Goal: Task Accomplishment & Management: Use online tool/utility

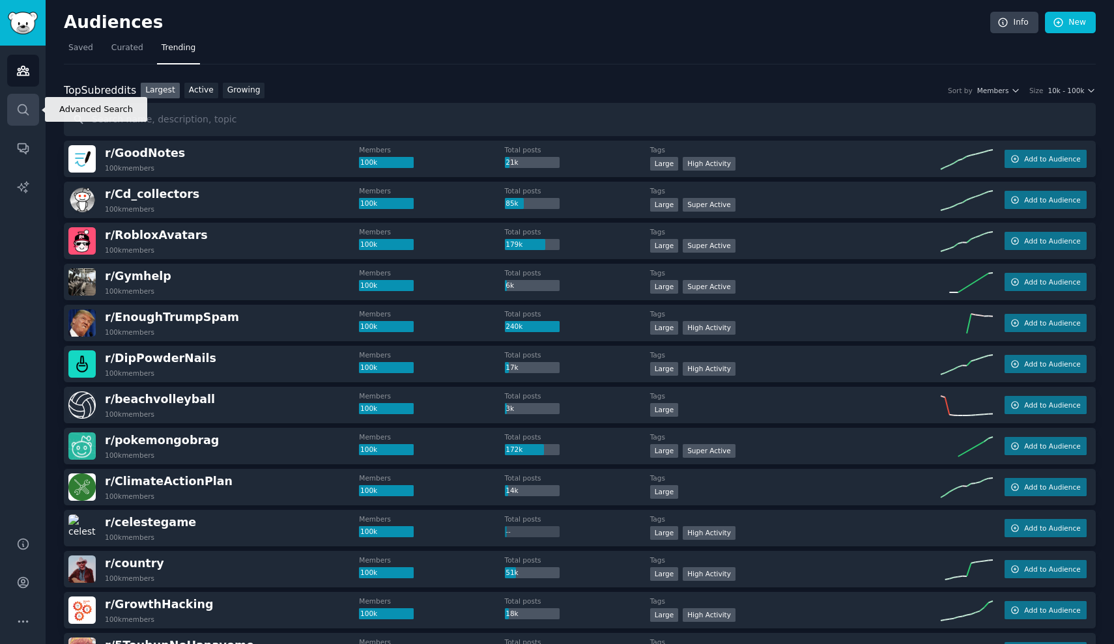
click at [31, 102] on link "Search" at bounding box center [23, 110] width 32 height 32
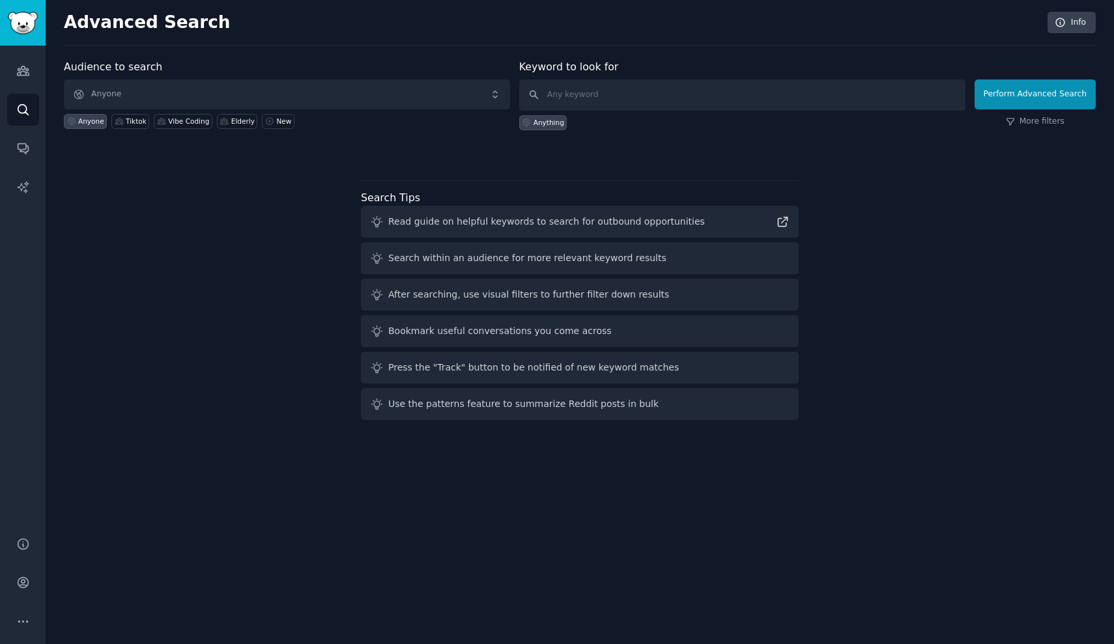
click at [195, 94] on span "Anyone" at bounding box center [287, 95] width 446 height 30
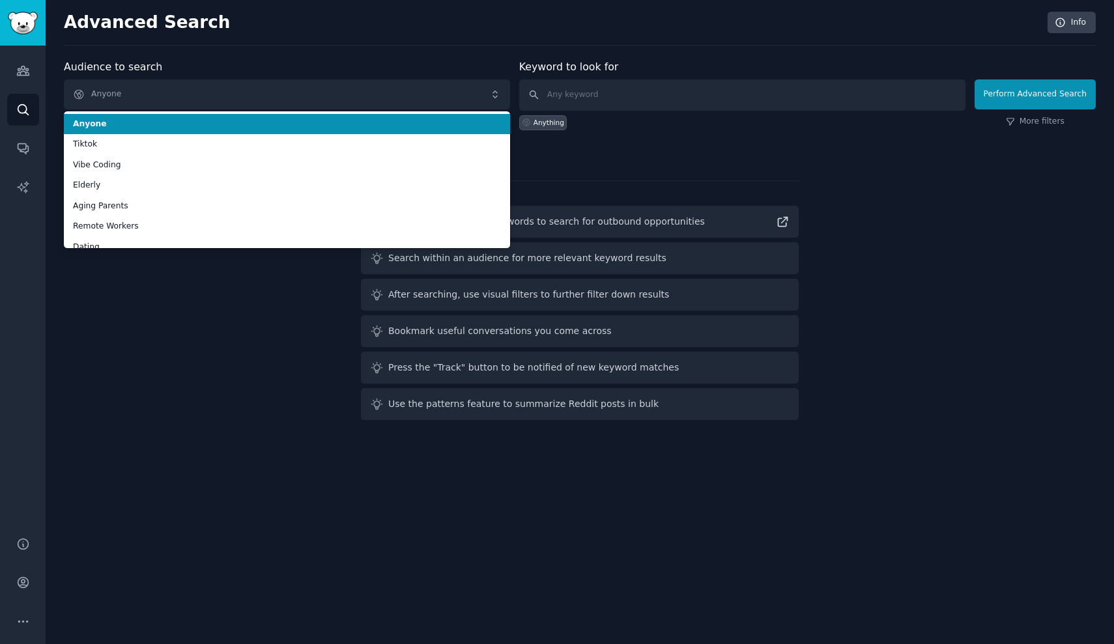
click at [203, 65] on div "Audience to search Anyone Anyone Tiktok Vibe Coding Elderly Aging Parents Remot…" at bounding box center [287, 94] width 446 height 71
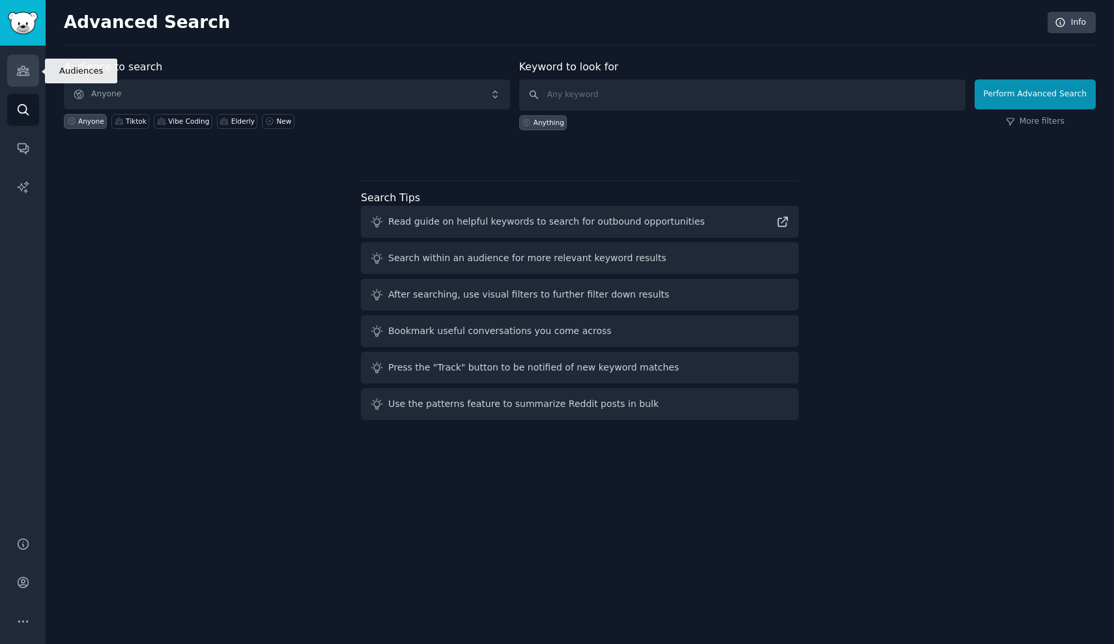
click at [21, 72] on icon "Sidebar" at bounding box center [23, 70] width 12 height 9
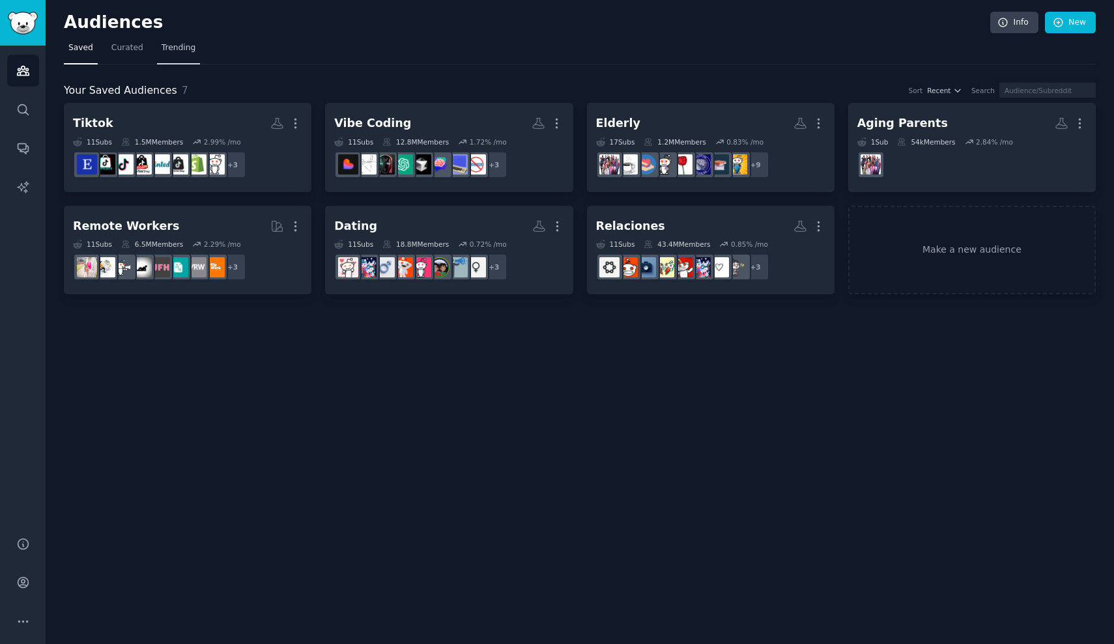
click at [171, 44] on span "Trending" at bounding box center [179, 48] width 34 height 12
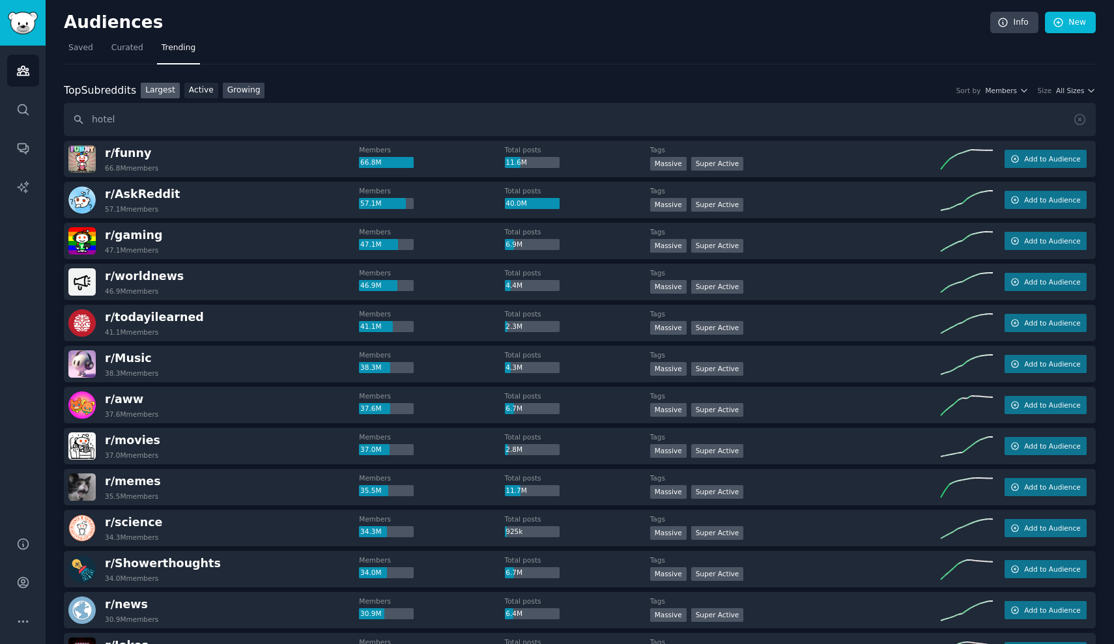
type input "hotel"
click at [248, 88] on link "Growing" at bounding box center [244, 91] width 42 height 16
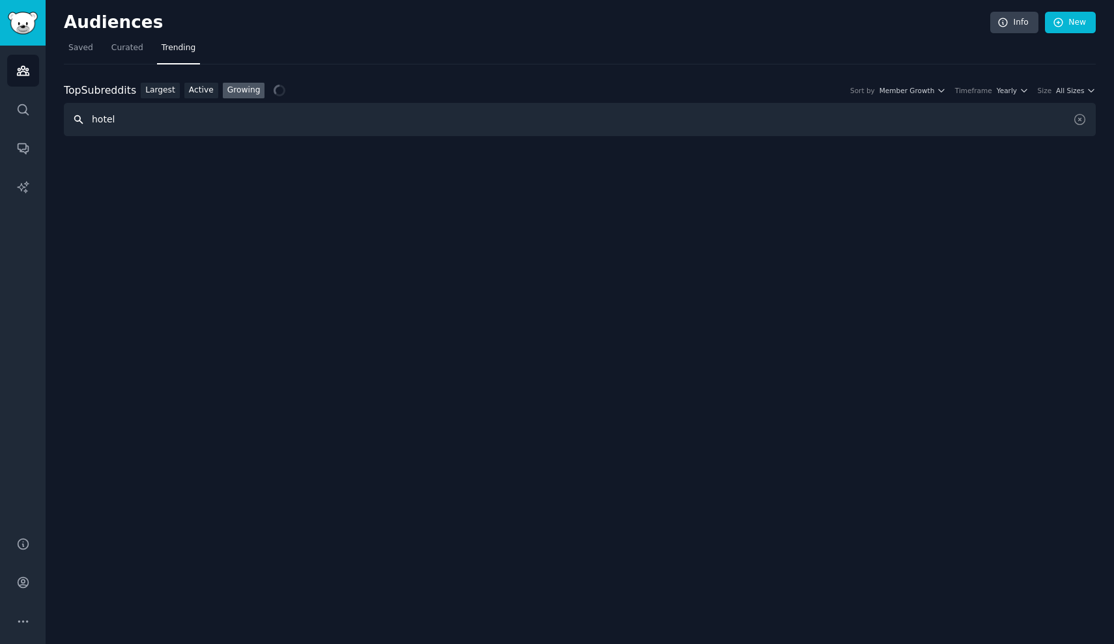
click at [164, 122] on input "hotel" at bounding box center [580, 119] width 1032 height 33
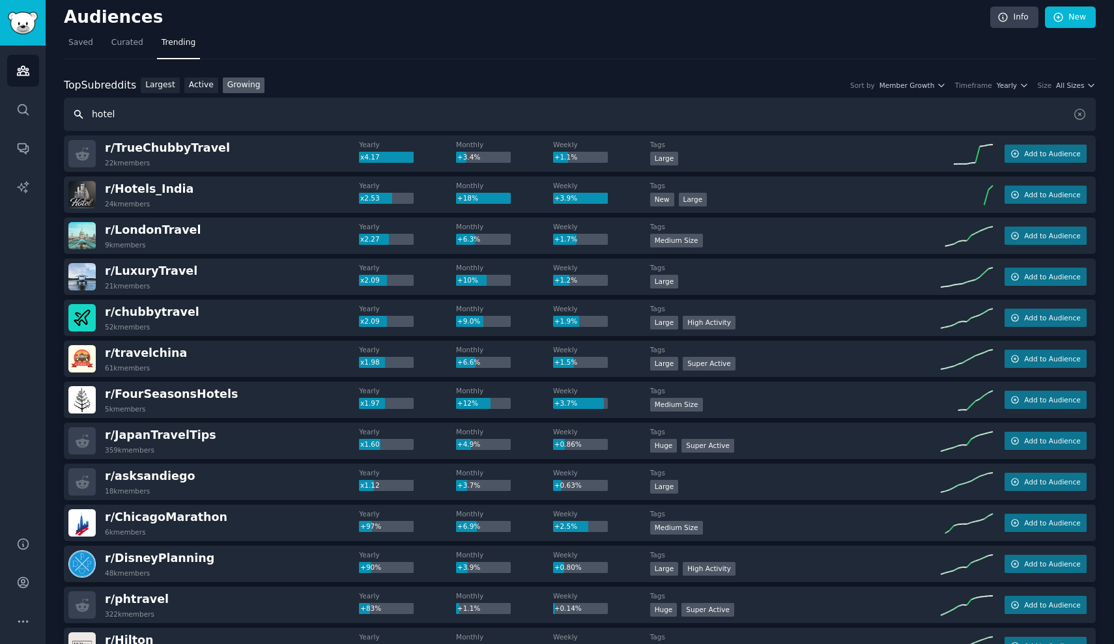
scroll to position [8, 0]
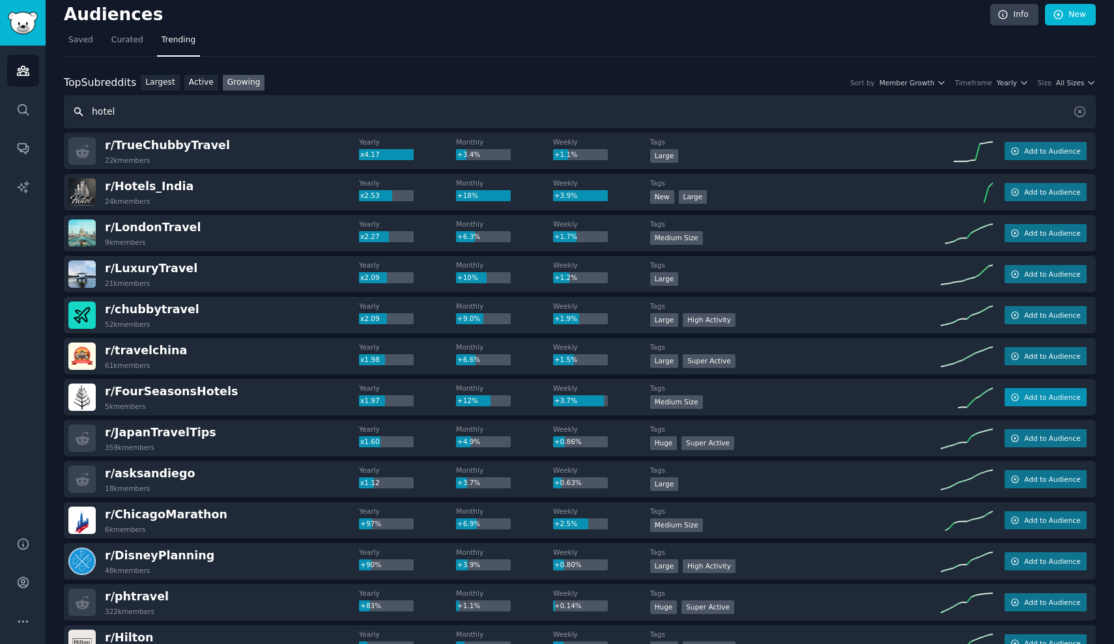
click at [1050, 397] on span "Add to Audience" at bounding box center [1052, 397] width 56 height 9
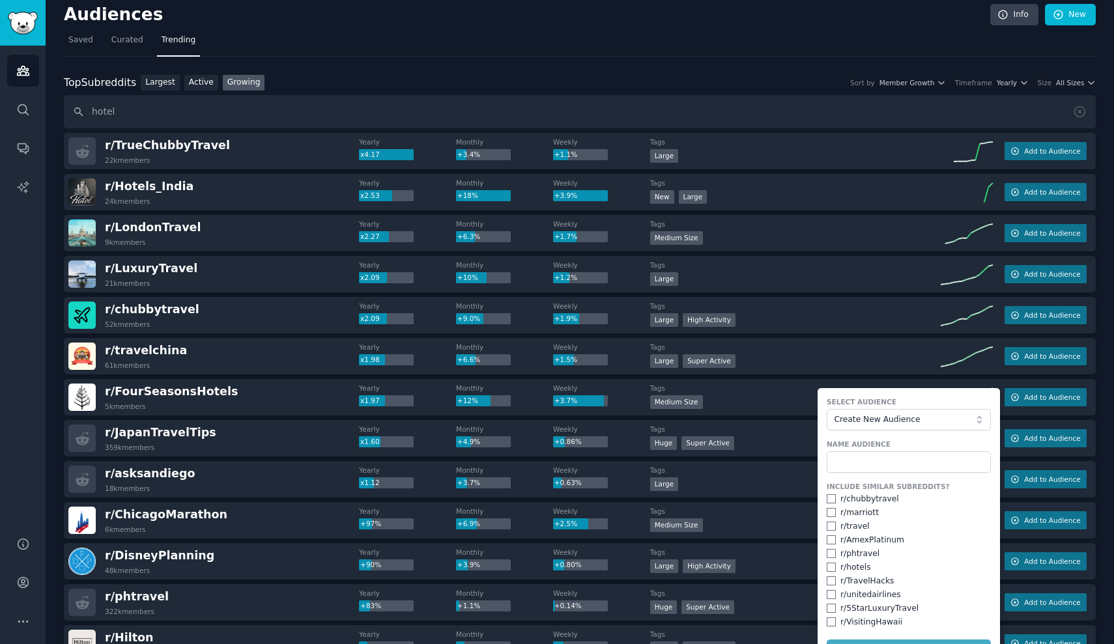
click at [827, 497] on input "checkbox" at bounding box center [831, 499] width 9 height 9
checkbox input "true"
click at [828, 512] on input "checkbox" at bounding box center [831, 512] width 9 height 9
checkbox input "true"
click at [828, 523] on input "checkbox" at bounding box center [831, 526] width 9 height 9
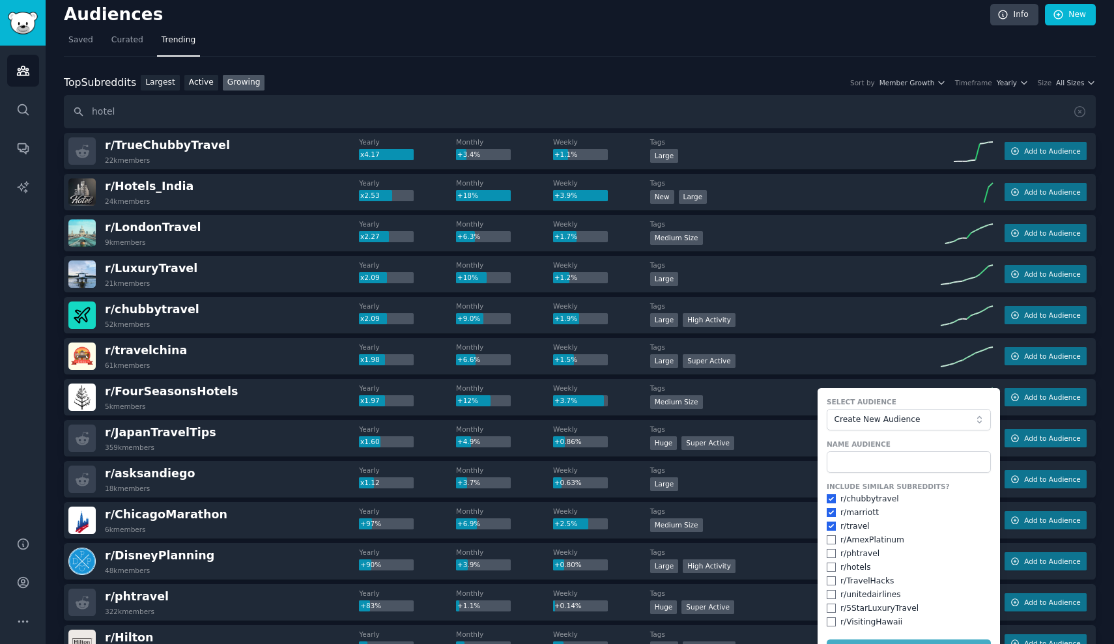
checkbox input "true"
click at [829, 536] on input "checkbox" at bounding box center [831, 540] width 9 height 9
checkbox input "true"
click at [828, 549] on div "r/ phtravel" at bounding box center [909, 555] width 164 height 12
click at [827, 553] on input "checkbox" at bounding box center [831, 553] width 9 height 9
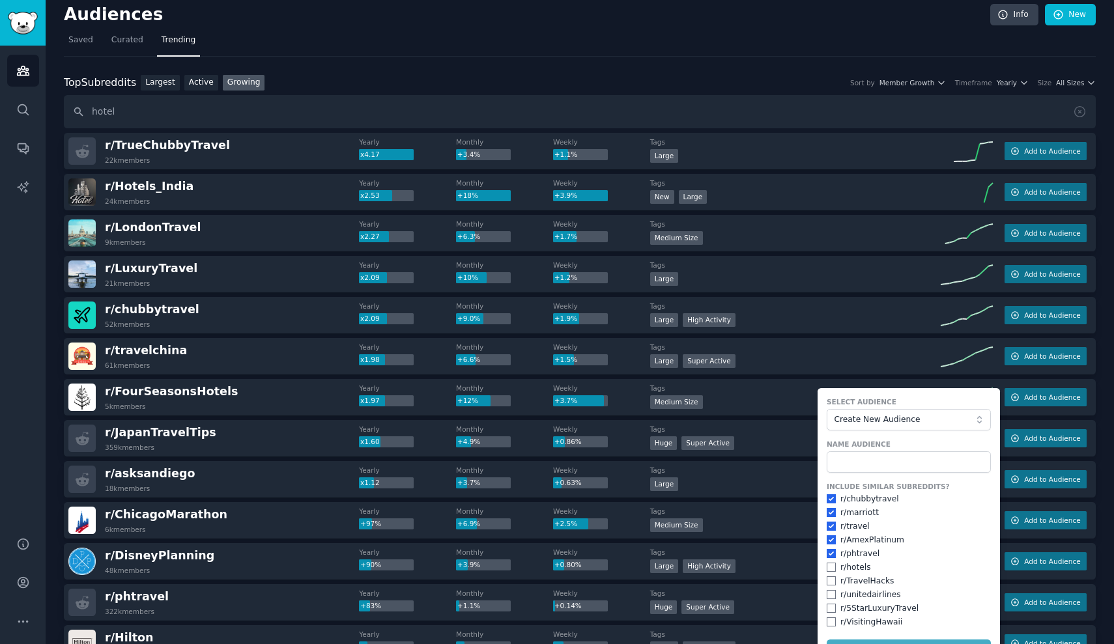
checkbox input "true"
click at [827, 563] on input "checkbox" at bounding box center [831, 567] width 9 height 9
checkbox input "true"
click at [827, 577] on input "checkbox" at bounding box center [831, 581] width 9 height 9
checkbox input "true"
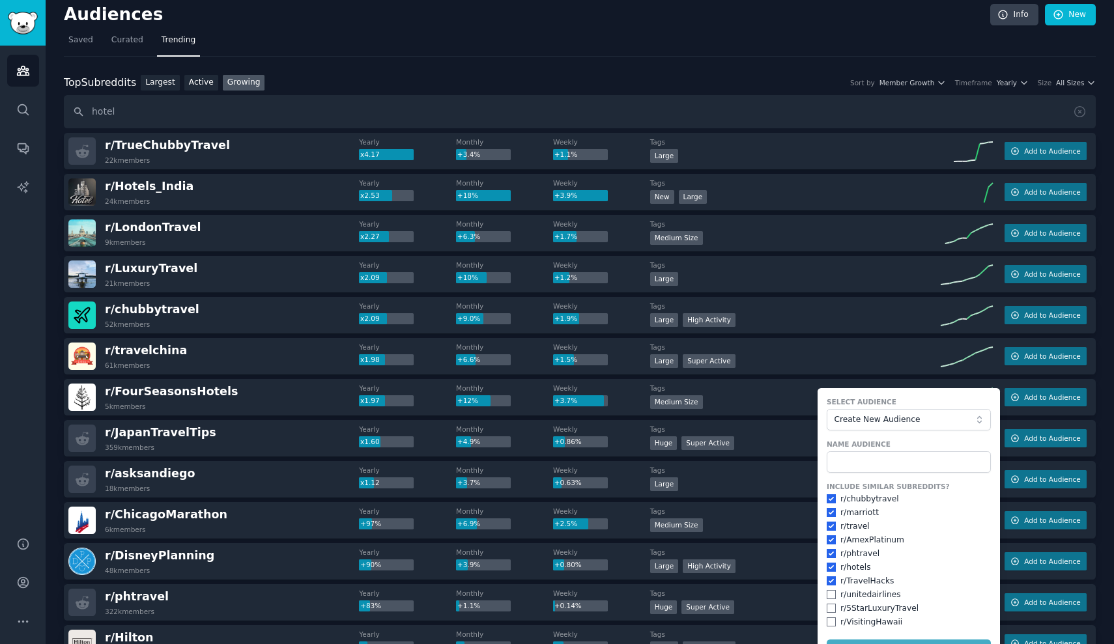
click at [828, 592] on input "checkbox" at bounding box center [831, 594] width 9 height 9
checkbox input "true"
click at [827, 604] on input "checkbox" at bounding box center [831, 608] width 9 height 9
checkbox input "true"
click at [830, 618] on input "checkbox" at bounding box center [831, 622] width 9 height 9
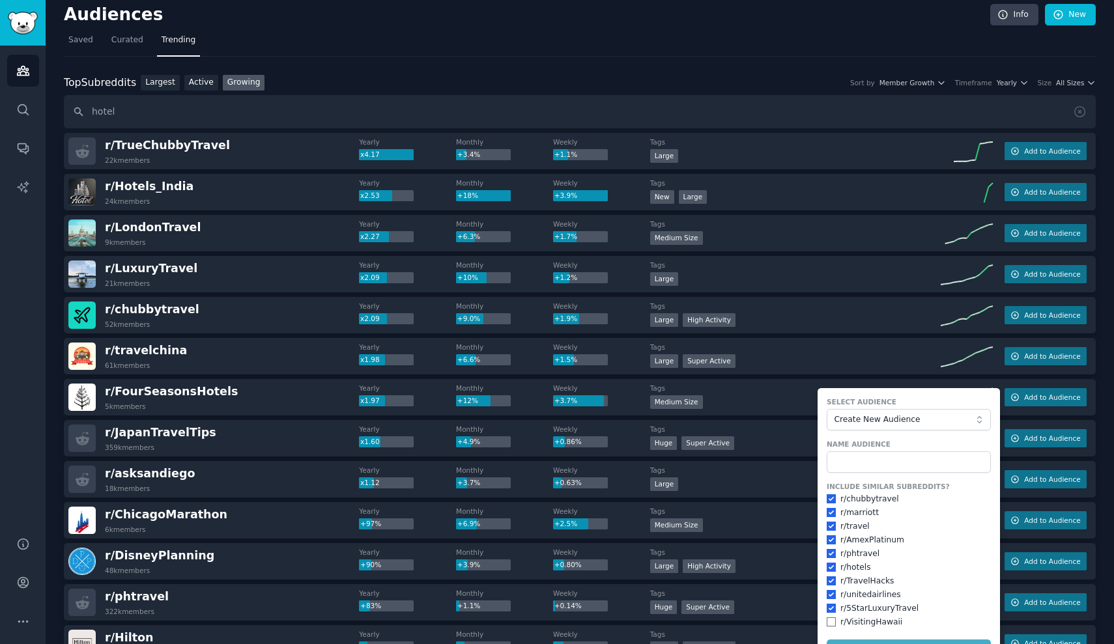
checkbox input "true"
click at [882, 461] on input "text" at bounding box center [909, 463] width 164 height 22
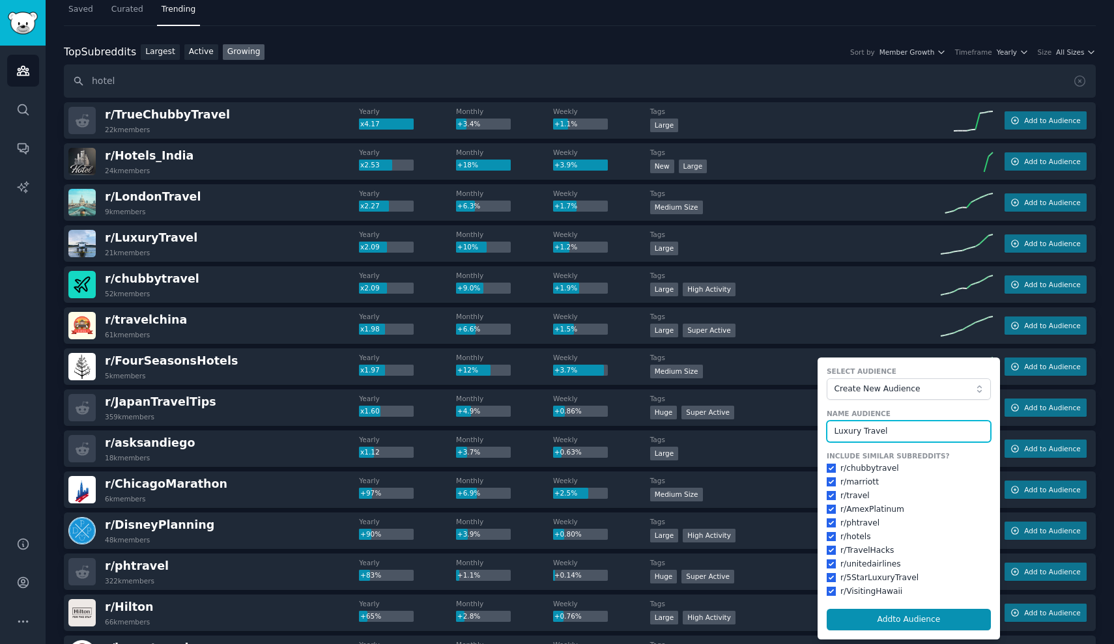
scroll to position [113, 0]
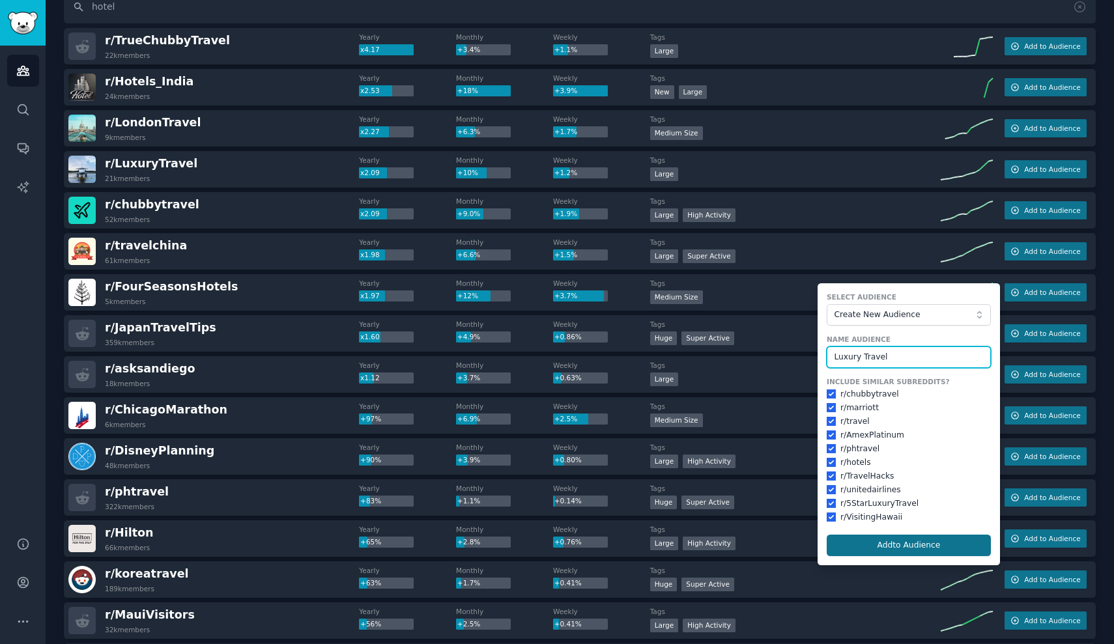
type input "Luxury Travel"
click at [934, 538] on button "Add to Audience" at bounding box center [909, 546] width 164 height 22
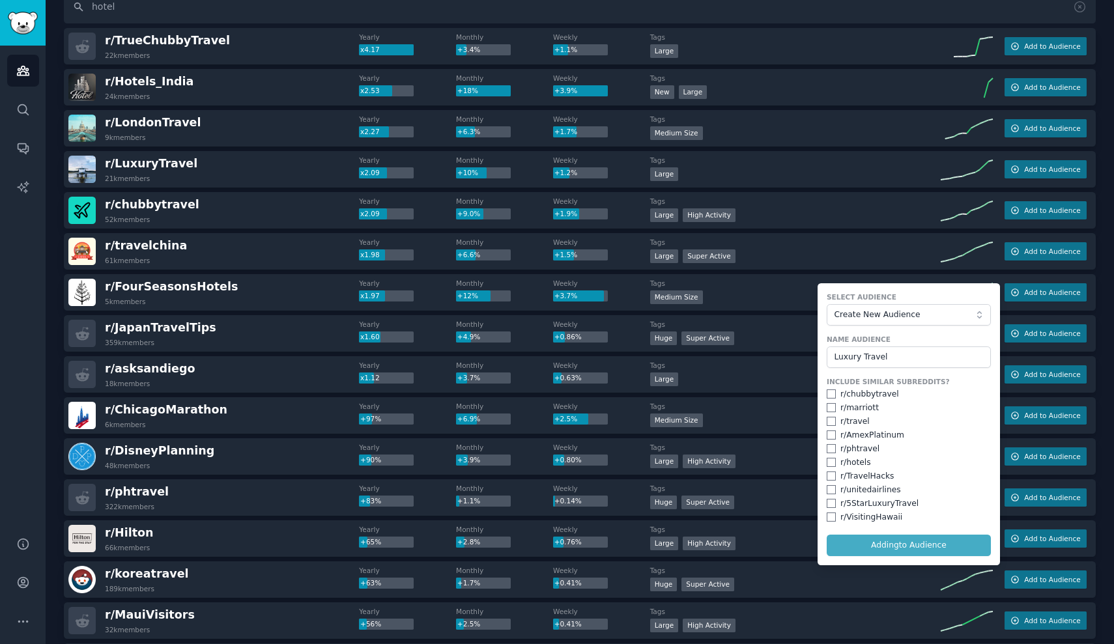
checkbox input "false"
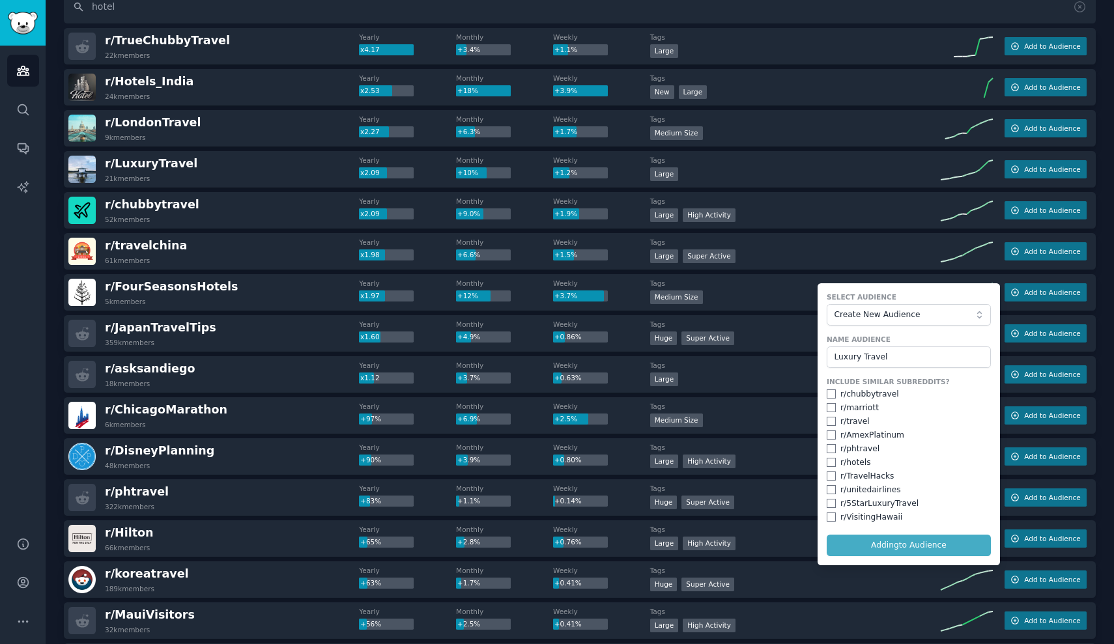
checkbox input "false"
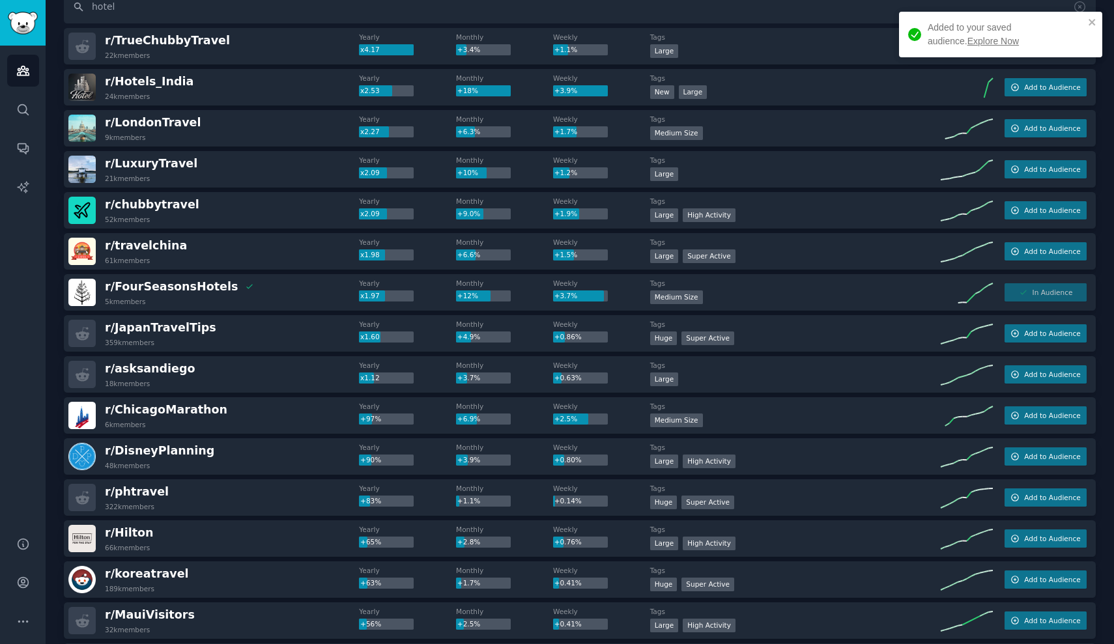
click at [952, 46] on div "Added to your saved audience. Explore Now" at bounding box center [1006, 34] width 156 height 27
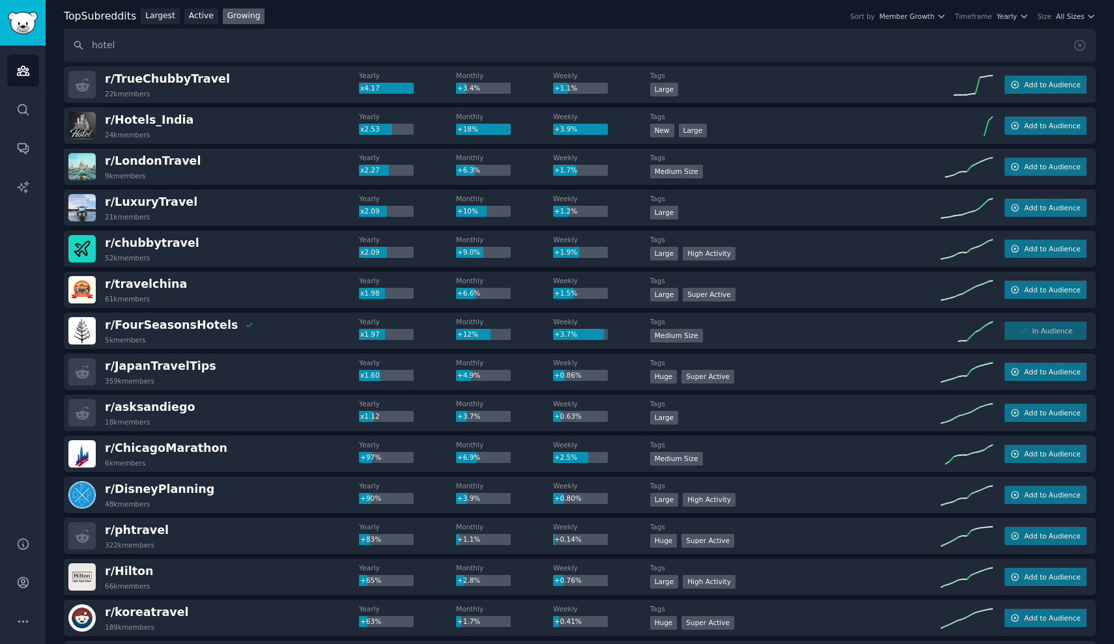
scroll to position [0, 0]
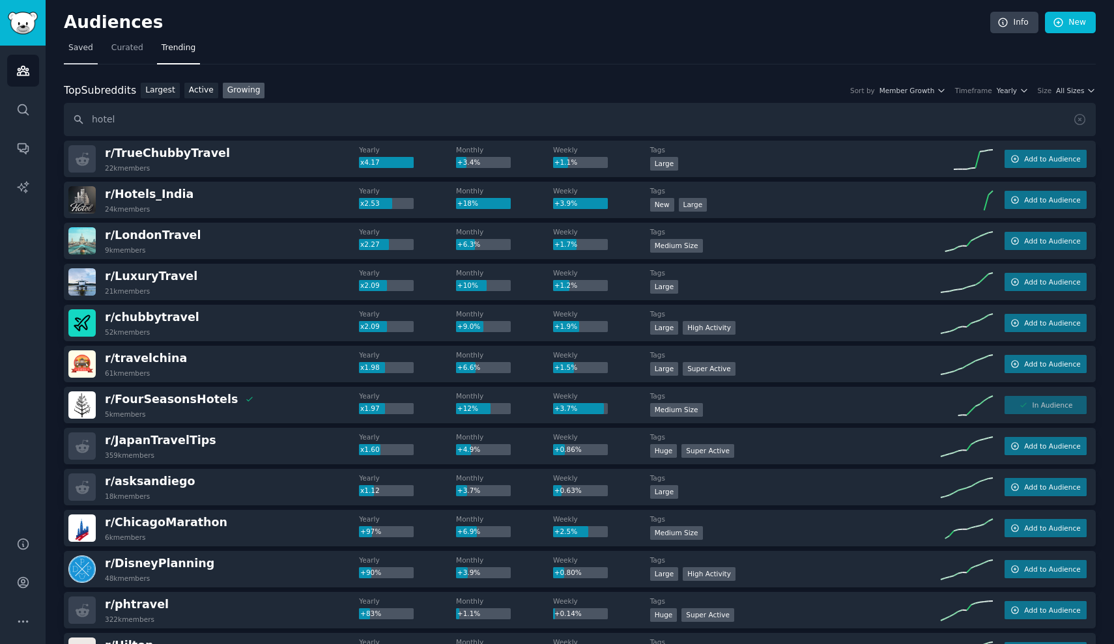
click at [85, 52] on span "Saved" at bounding box center [80, 48] width 25 height 12
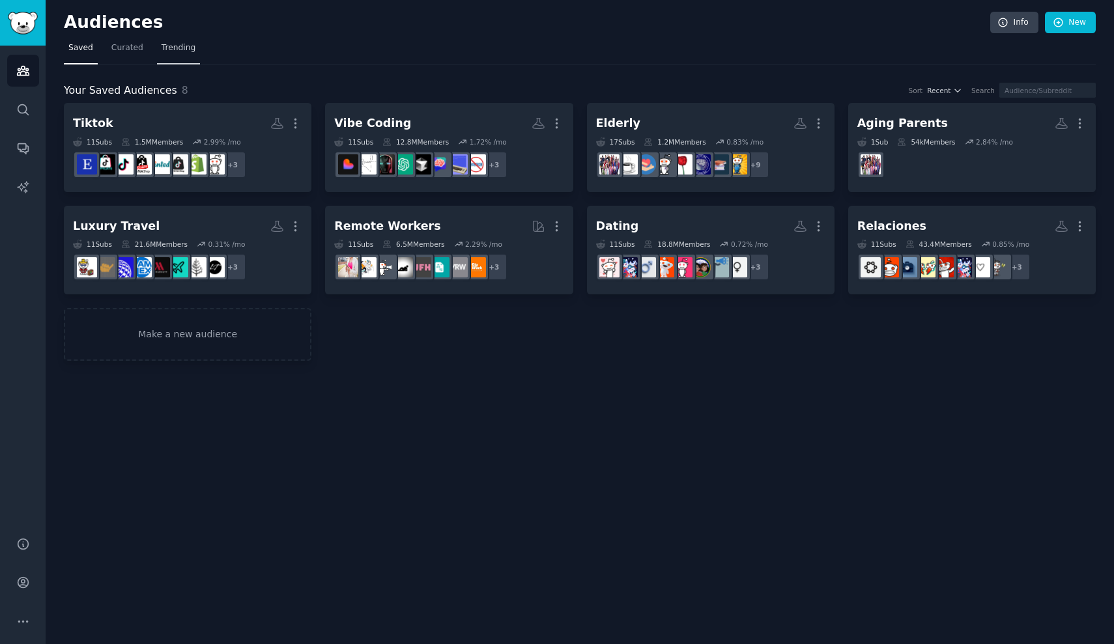
click at [171, 56] on link "Trending" at bounding box center [178, 51] width 43 height 27
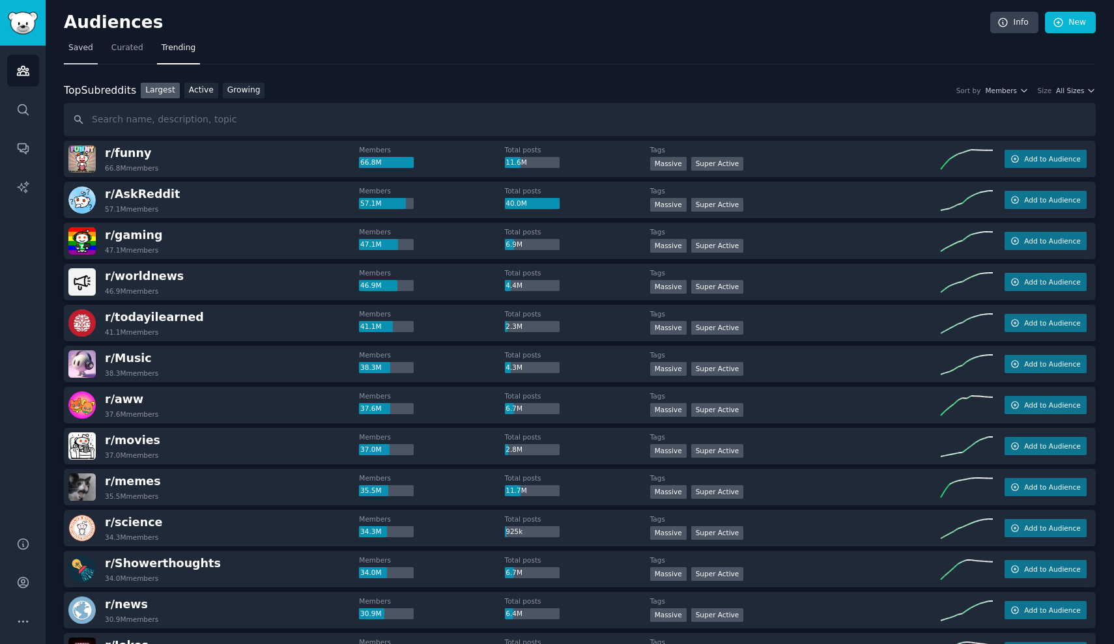
click at [92, 55] on link "Saved" at bounding box center [81, 51] width 34 height 27
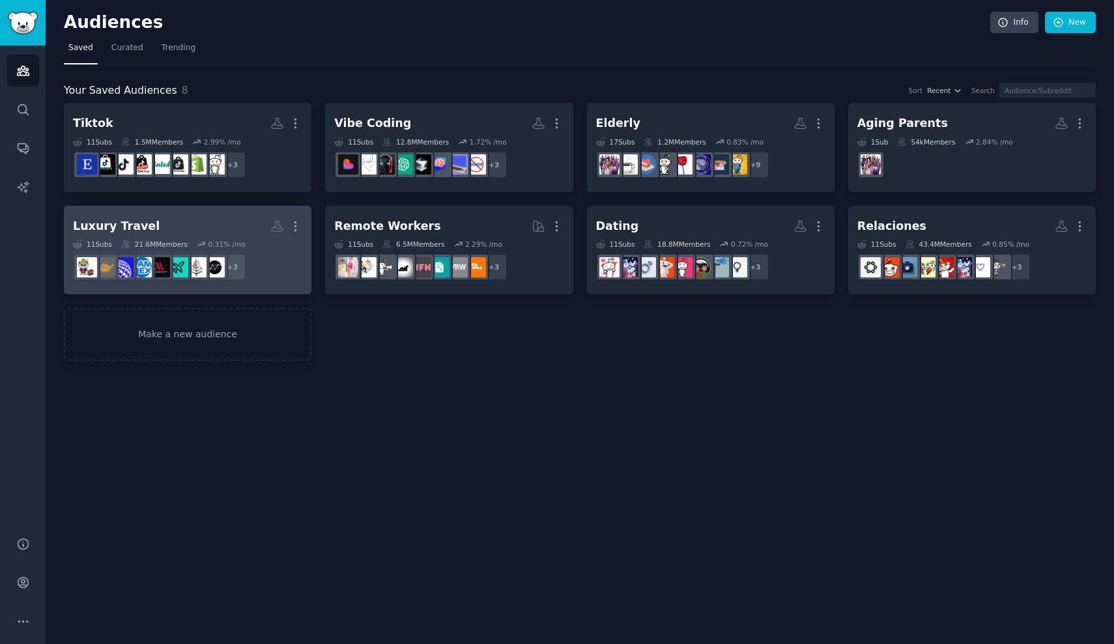
click at [162, 229] on h2 "Luxury Travel More" at bounding box center [187, 226] width 229 height 23
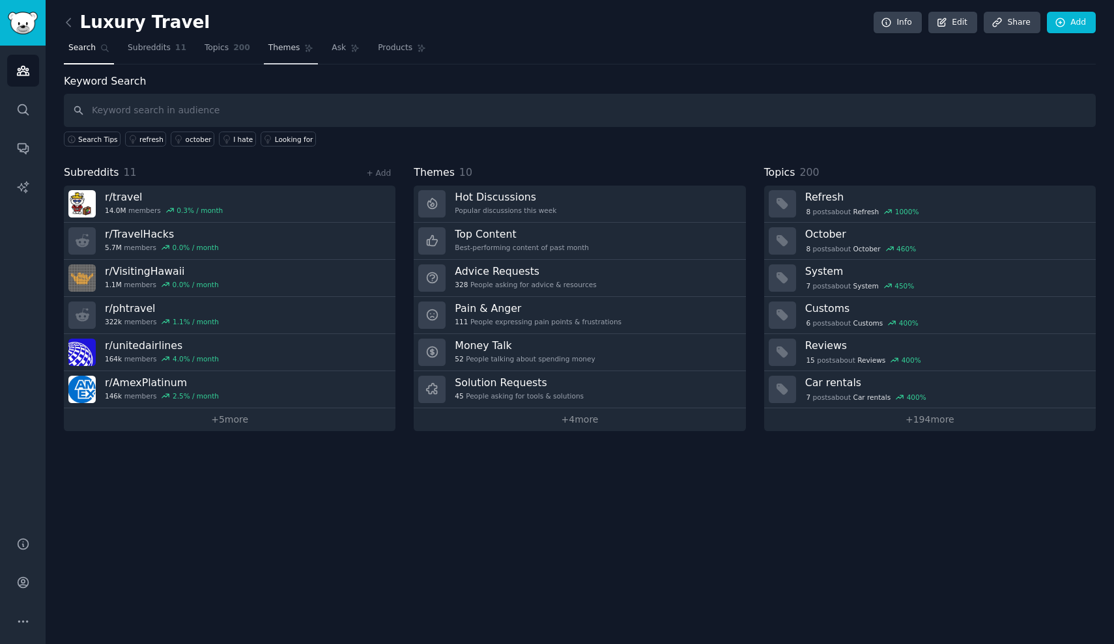
click at [268, 53] on link "Themes" at bounding box center [291, 51] width 55 height 27
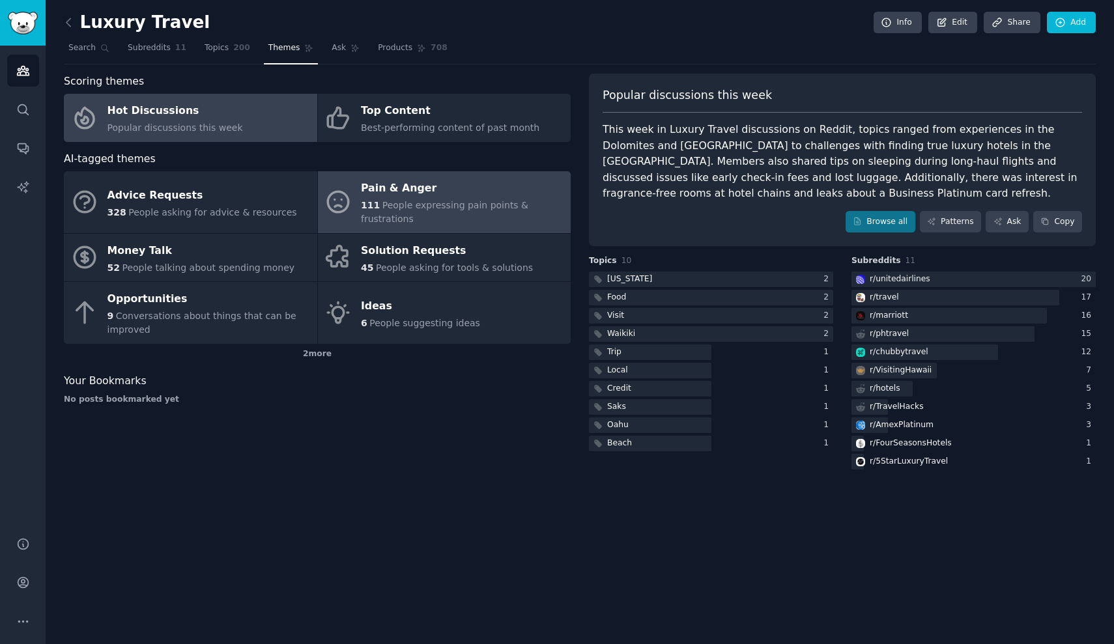
click at [423, 195] on div "Pain & Anger" at bounding box center [462, 189] width 203 height 21
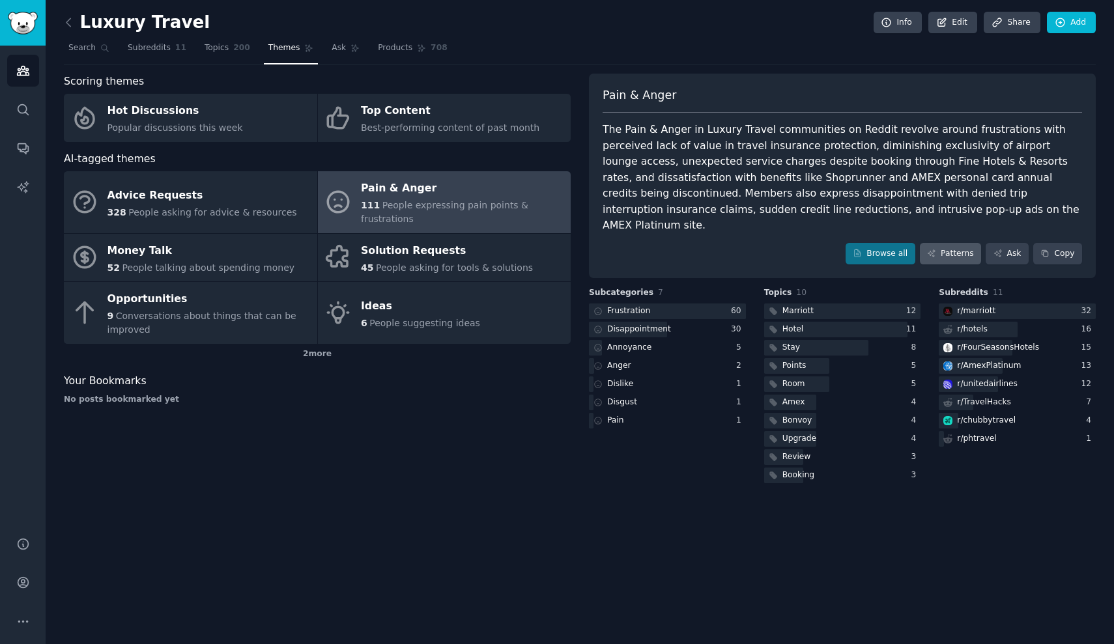
click at [969, 243] on link "Patterns" at bounding box center [950, 254] width 61 height 22
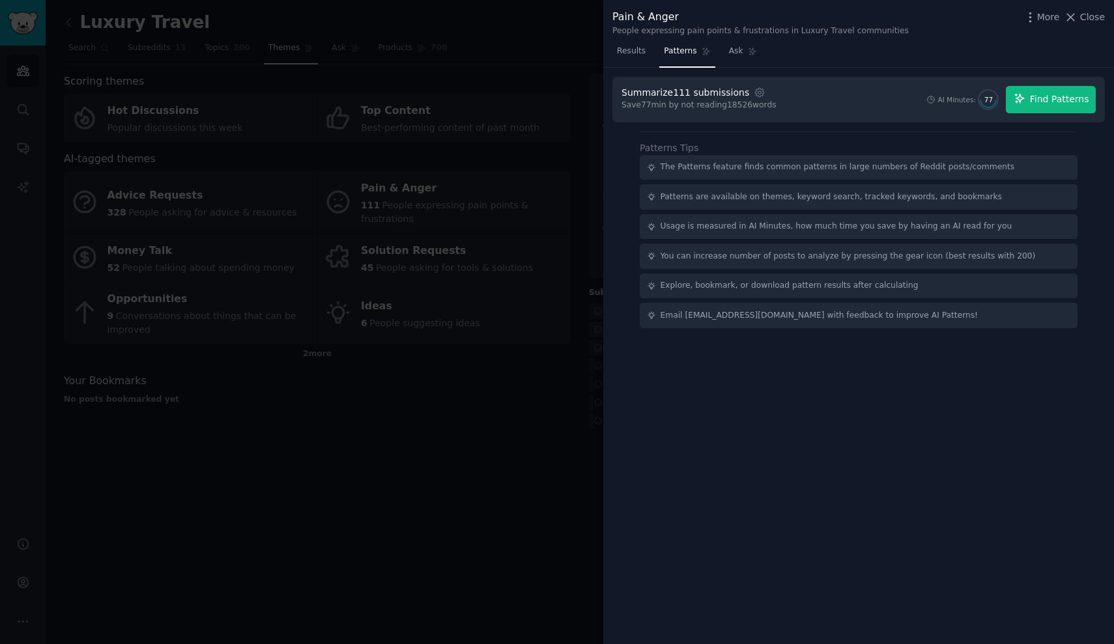
click at [1034, 99] on span "Find Patterns" at bounding box center [1059, 100] width 59 height 14
